Goal: Information Seeking & Learning: Learn about a topic

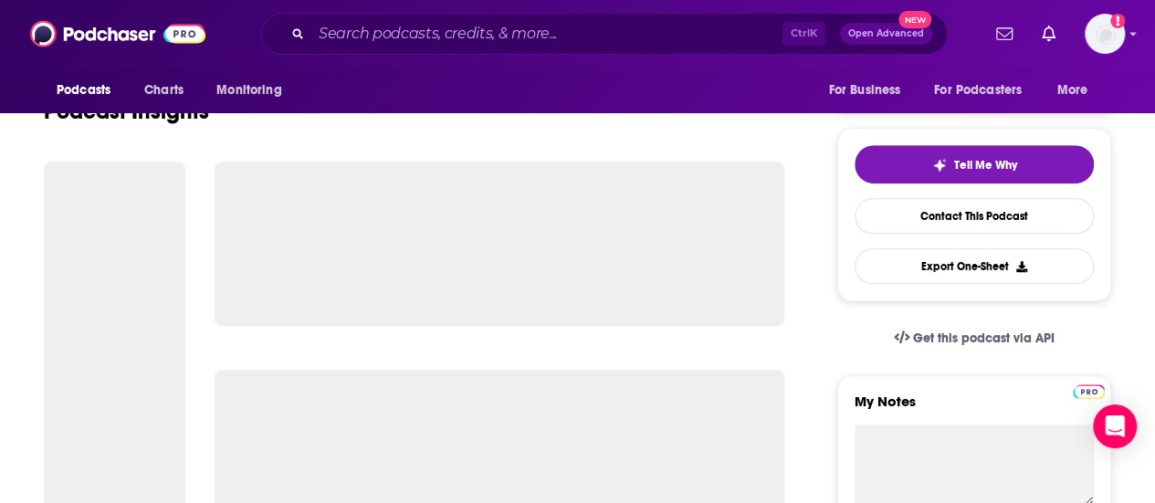
scroll to position [365, 0]
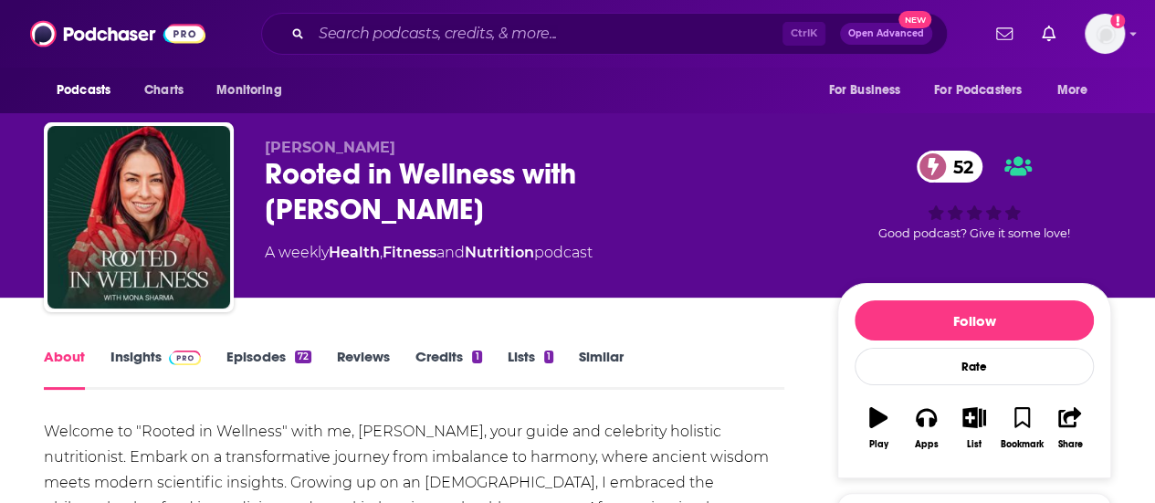
click at [149, 357] on link "Insights" at bounding box center [155, 369] width 90 height 42
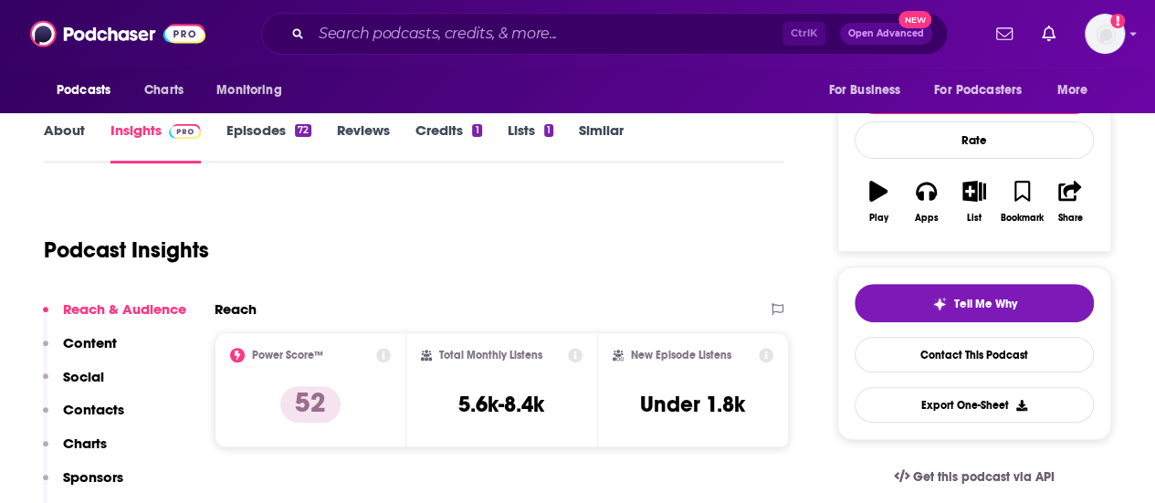
scroll to position [274, 0]
